Goal: Navigation & Orientation: Find specific page/section

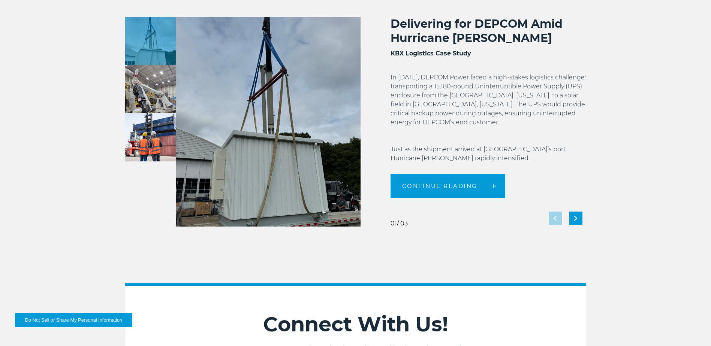
scroll to position [1386, 0]
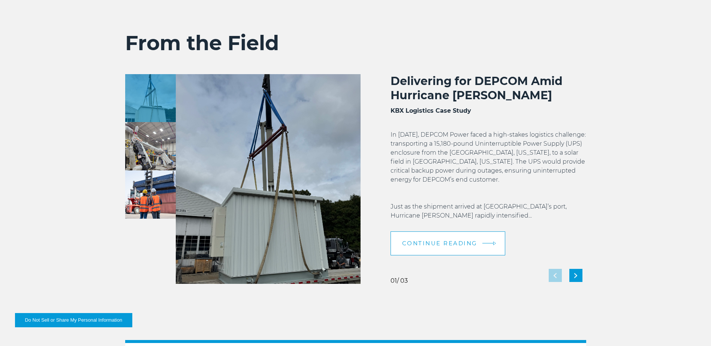
click at [448, 241] on span "Continue reading" at bounding box center [439, 244] width 75 height 6
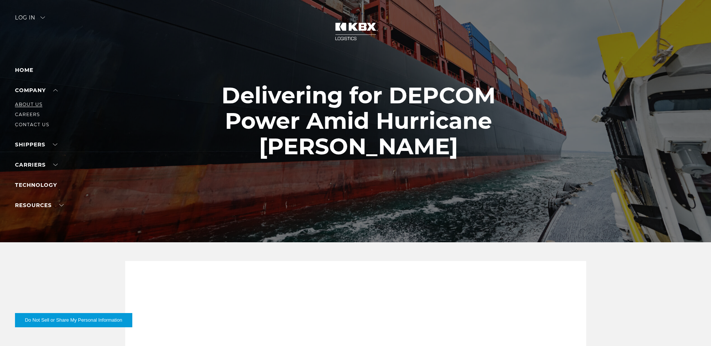
click at [24, 102] on link "About Us" at bounding box center [28, 105] width 27 height 6
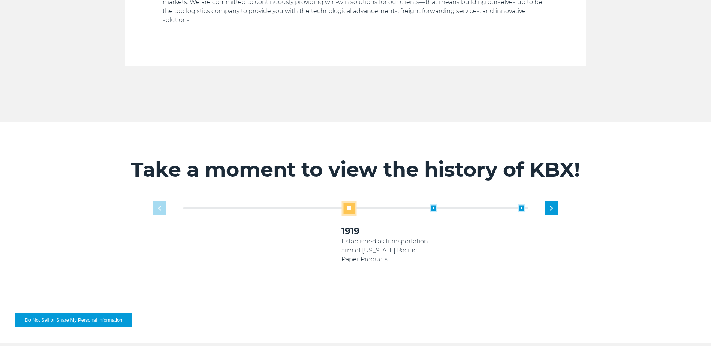
scroll to position [412, 0]
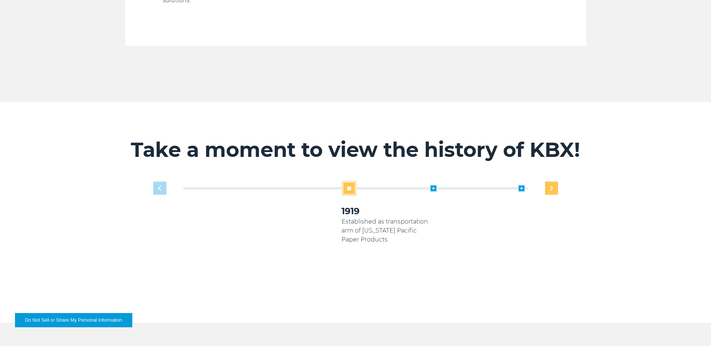
click at [553, 182] on div "Next slide" at bounding box center [551, 188] width 13 height 13
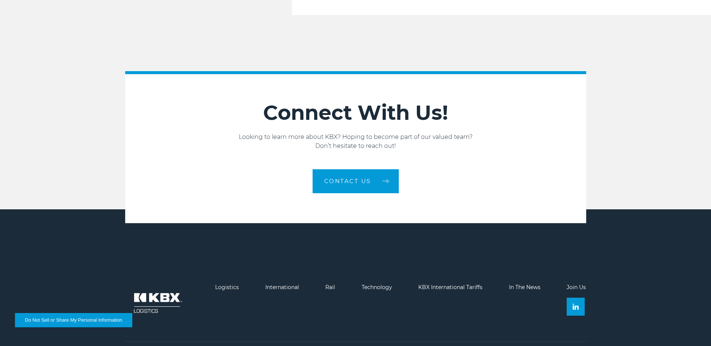
scroll to position [1268, 0]
